Goal: Complete application form: Complete application form

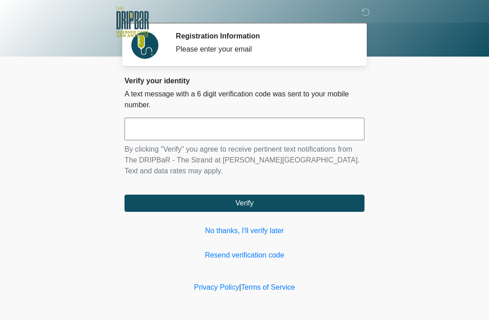
click at [294, 136] on input "text" at bounding box center [244, 129] width 240 height 23
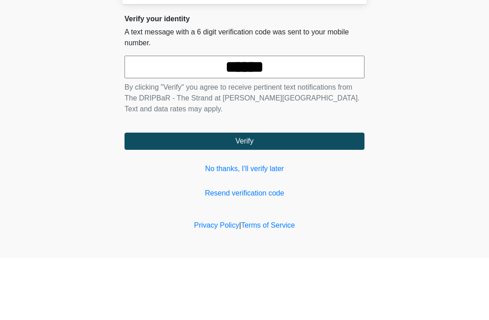
type input "******"
click at [244, 195] on button "Verify" at bounding box center [244, 203] width 240 height 17
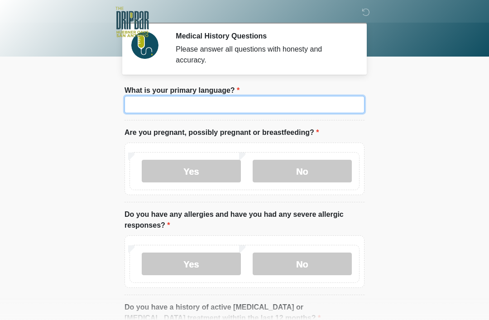
click at [257, 104] on input "What is your primary language?" at bounding box center [244, 104] width 240 height 17
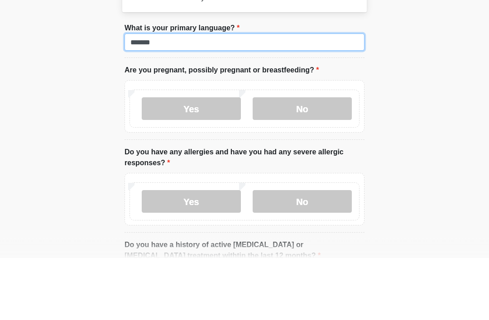
type input "*******"
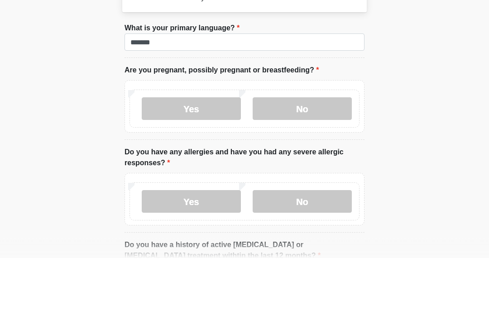
click at [199, 160] on label "Yes" at bounding box center [191, 171] width 99 height 23
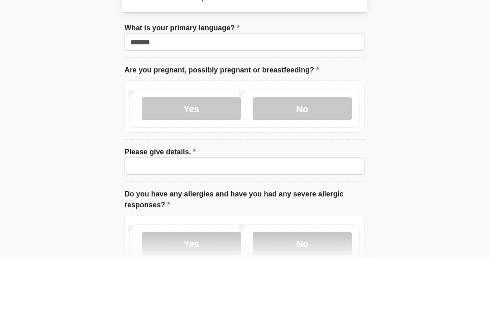
scroll to position [62, 0]
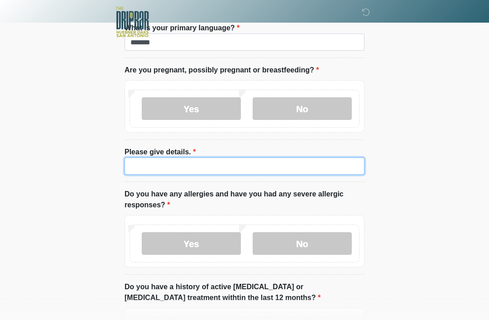
click at [295, 173] on input "Please give details." at bounding box center [244, 165] width 240 height 17
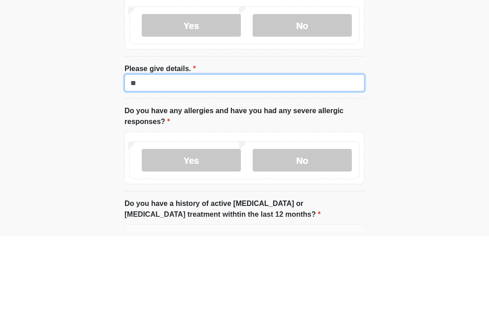
type input "*"
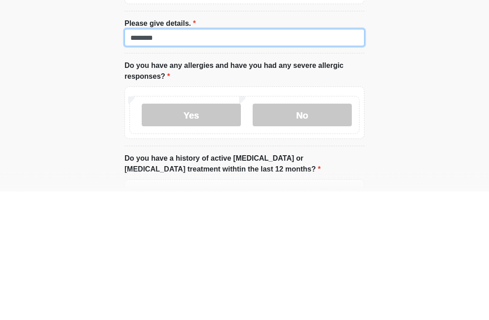
type input "********"
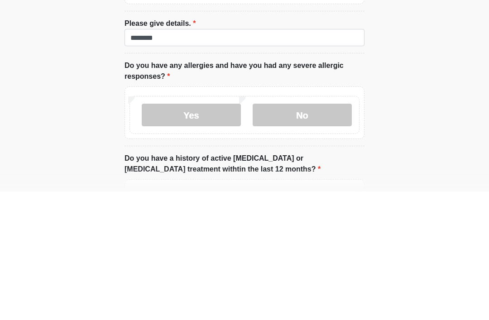
click at [306, 233] on label "No" at bounding box center [301, 244] width 99 height 23
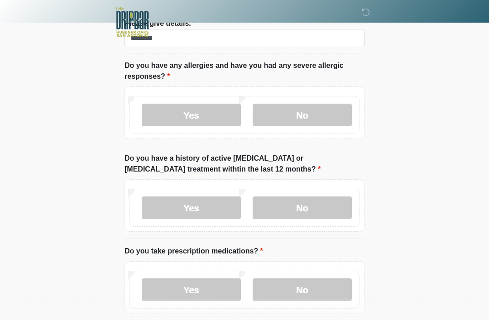
click at [308, 211] on label "No" at bounding box center [301, 207] width 99 height 23
click at [323, 292] on label "No" at bounding box center [301, 289] width 99 height 23
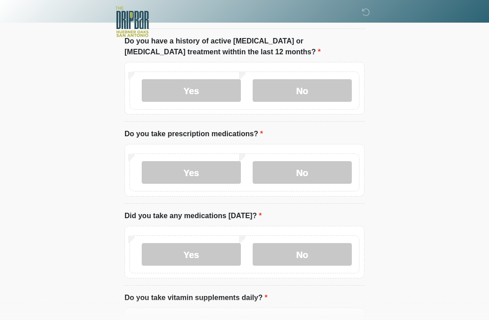
scroll to position [306, 0]
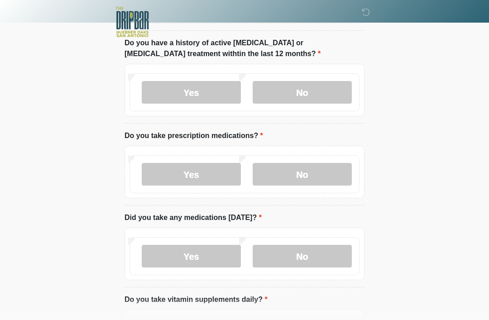
click at [302, 258] on label "No" at bounding box center [301, 256] width 99 height 23
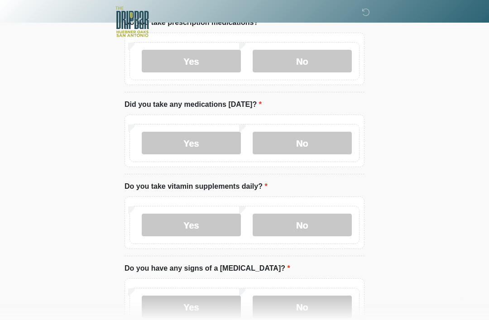
scroll to position [419, 0]
click at [314, 231] on label "No" at bounding box center [301, 225] width 99 height 23
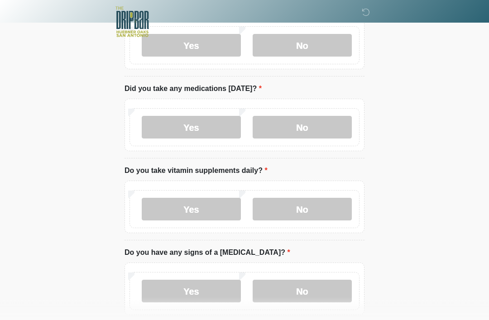
scroll to position [477, 0]
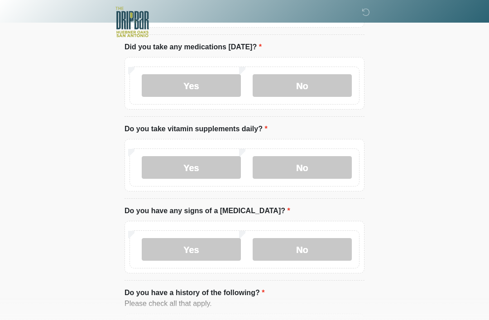
click at [318, 245] on label "No" at bounding box center [301, 249] width 99 height 23
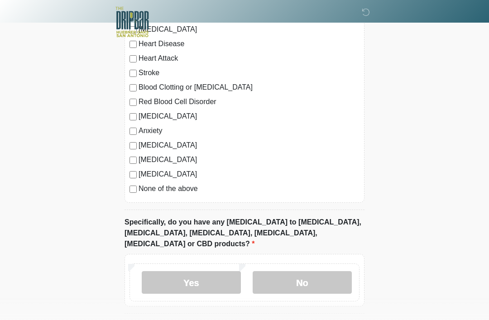
scroll to position [796, 0]
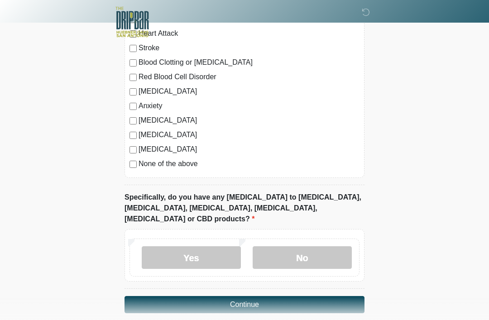
click at [315, 246] on label "No" at bounding box center [301, 257] width 99 height 23
click at [260, 296] on button "Continue" at bounding box center [244, 304] width 240 height 17
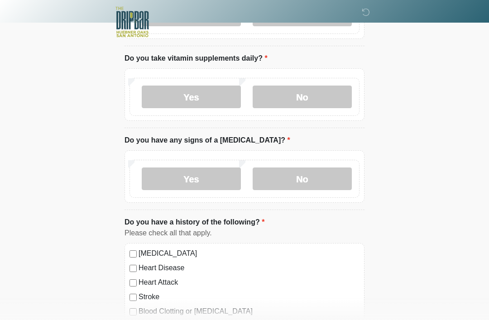
scroll to position [0, 0]
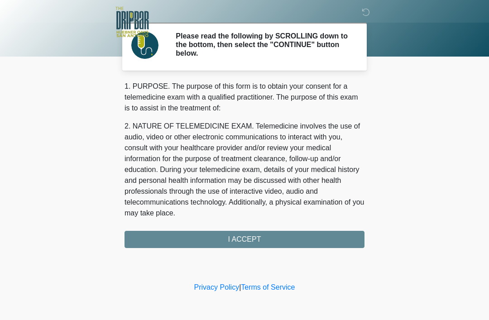
click at [248, 244] on div "1. PURPOSE. The purpose of this form is to obtain your consent for a telemedici…" at bounding box center [244, 164] width 240 height 167
click at [249, 236] on div "1. PURPOSE. The purpose of this form is to obtain your consent for a telemedici…" at bounding box center [244, 164] width 240 height 167
click at [237, 241] on div "1. PURPOSE. The purpose of this form is to obtain your consent for a telemedici…" at bounding box center [244, 164] width 240 height 167
click at [248, 238] on div "1. PURPOSE. The purpose of this form is to obtain your consent for a telemedici…" at bounding box center [244, 164] width 240 height 167
click at [247, 240] on div "1. PURPOSE. The purpose of this form is to obtain your consent for a telemedici…" at bounding box center [244, 164] width 240 height 167
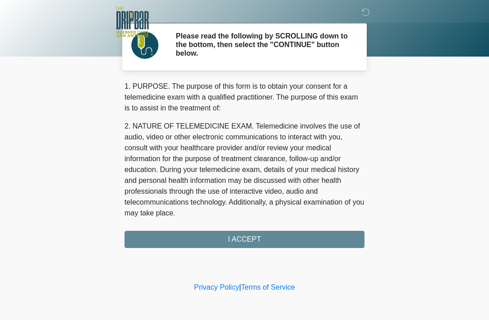
click at [252, 243] on div "1. PURPOSE. The purpose of this form is to obtain your consent for a telemedici…" at bounding box center [244, 164] width 240 height 167
click at [242, 238] on div "1. PURPOSE. The purpose of this form is to obtain your consent for a telemedici…" at bounding box center [244, 164] width 240 height 167
click at [247, 236] on div "1. PURPOSE. The purpose of this form is to obtain your consent for a telemedici…" at bounding box center [244, 164] width 240 height 167
click at [231, 237] on div "1. PURPOSE. The purpose of this form is to obtain your consent for a telemedici…" at bounding box center [244, 164] width 240 height 167
click at [206, 237] on div "1. PURPOSE. The purpose of this form is to obtain your consent for a telemedici…" at bounding box center [244, 164] width 240 height 167
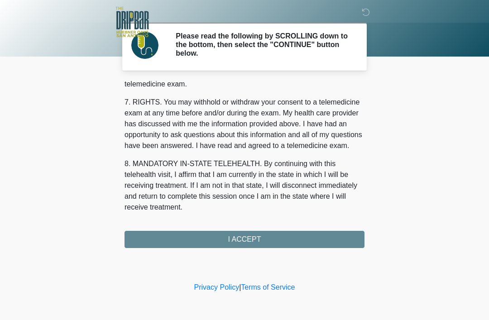
scroll to position [397, 0]
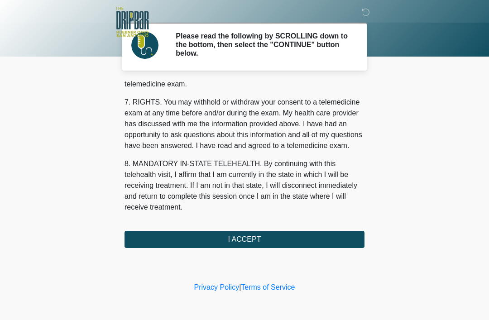
click at [250, 241] on button "I ACCEPT" at bounding box center [244, 239] width 240 height 17
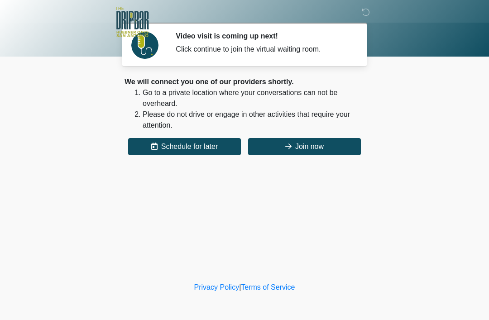
click at [323, 150] on button "Join now" at bounding box center [304, 146] width 113 height 17
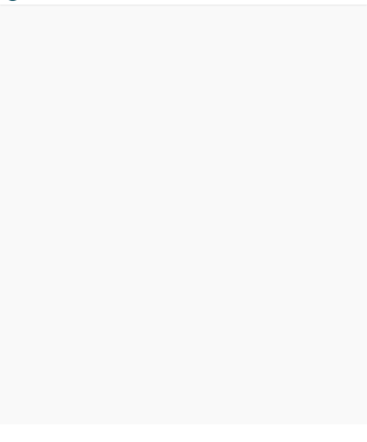
scroll to position [3, 0]
